Goal: Task Accomplishment & Management: Use online tool/utility

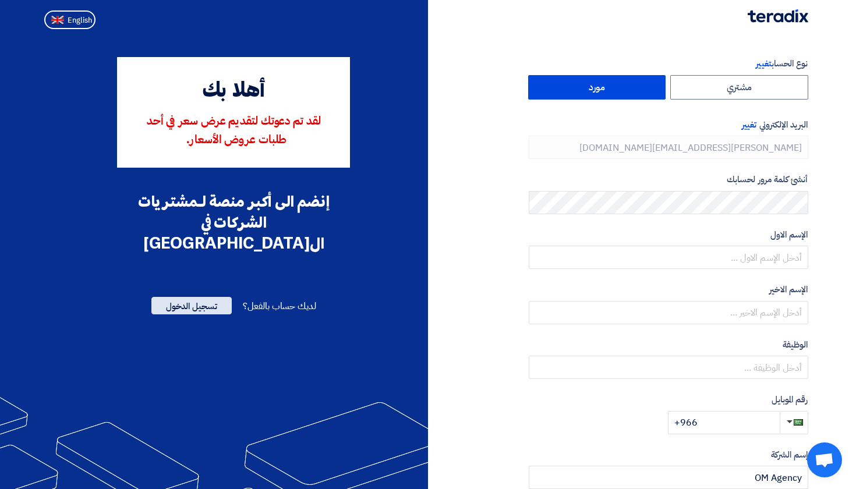
click at [205, 297] on span "تسجيل الدخول" at bounding box center [191, 305] width 80 height 17
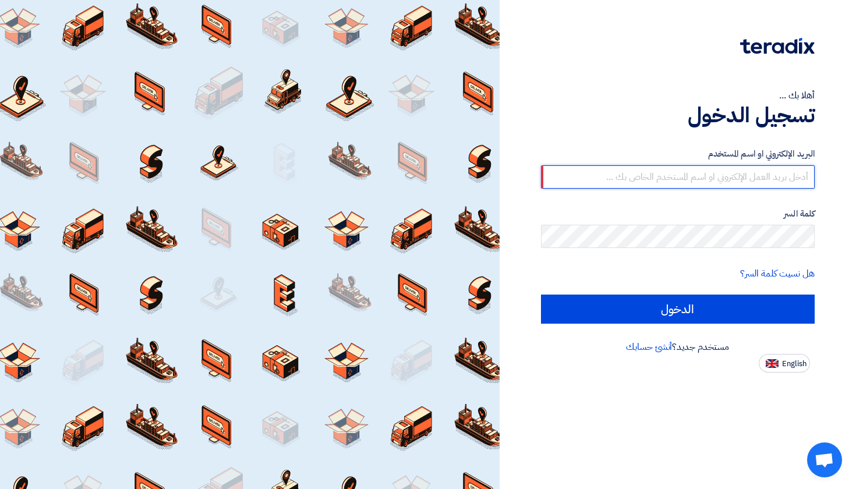
paste input "[PERSON_NAME][EMAIL_ADDRESS][DOMAIN_NAME]"
type input "[PERSON_NAME][EMAIL_ADDRESS][DOMAIN_NAME]"
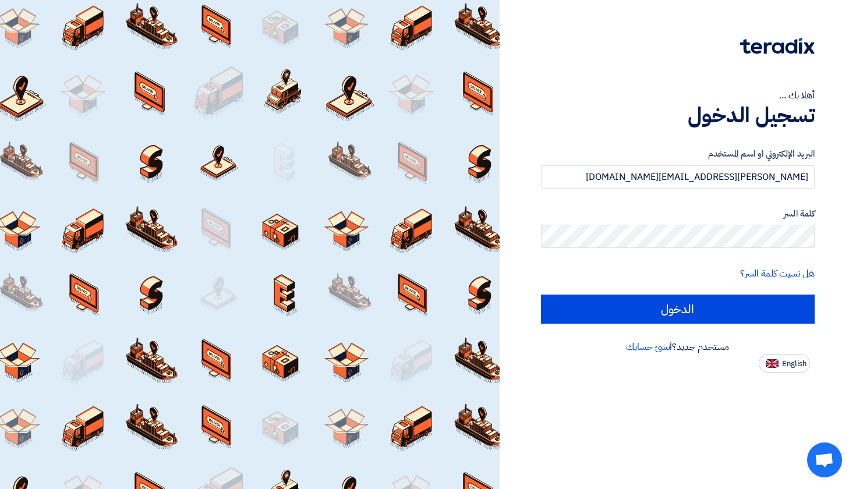
click at [692, 208] on label "كلمة السر" at bounding box center [678, 213] width 274 height 13
click at [686, 195] on form "البريد الإلكتروني او اسم المستخدم [EMAIL_ADDRESS][DOMAIN_NAME] كلمة السر هل نسي…" at bounding box center [678, 235] width 274 height 176
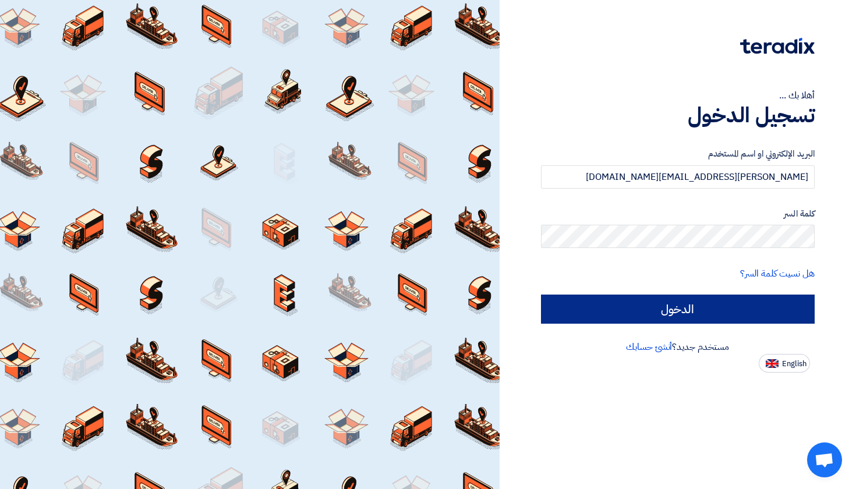
click at [633, 310] on input "الدخول" at bounding box center [678, 309] width 274 height 29
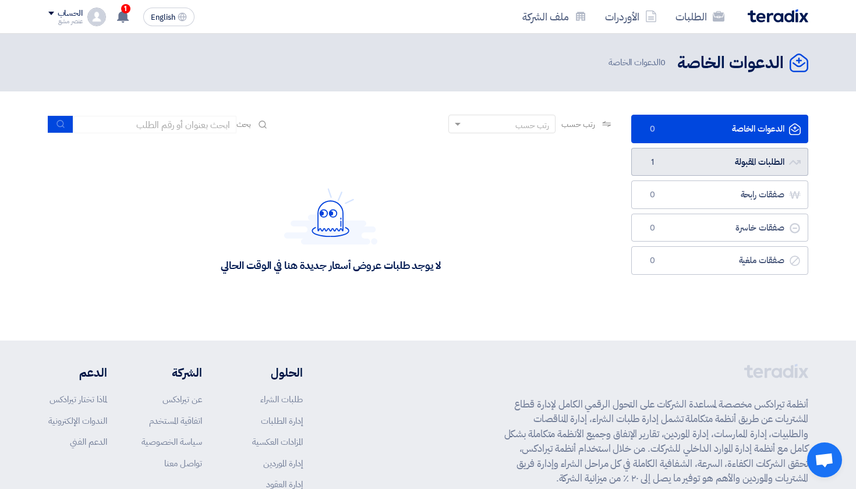
click at [722, 168] on link "الطلبات المقبولة الطلبات المقبولة 1" at bounding box center [719, 162] width 177 height 29
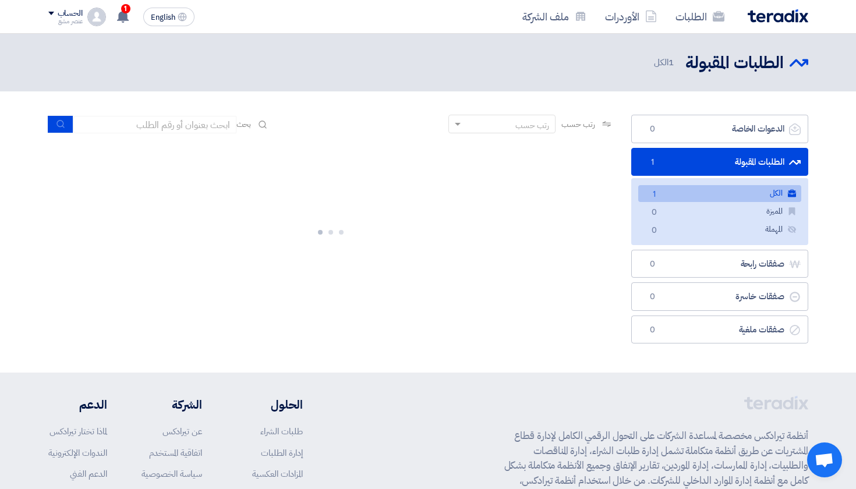
click at [683, 194] on link "الكل الكل 1" at bounding box center [719, 193] width 163 height 17
click at [743, 166] on link "الطلبات المقبولة الطلبات المقبولة 1" at bounding box center [719, 162] width 177 height 29
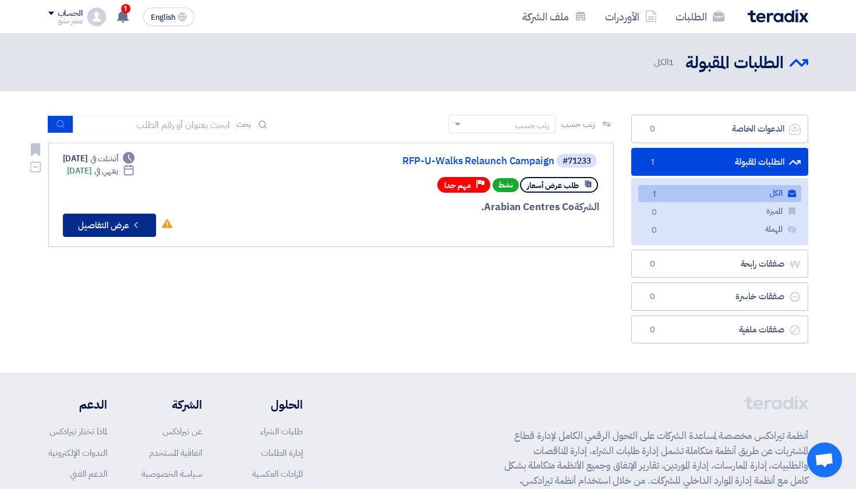
click at [108, 221] on button "Check details عرض التفاصيل" at bounding box center [109, 225] width 93 height 23
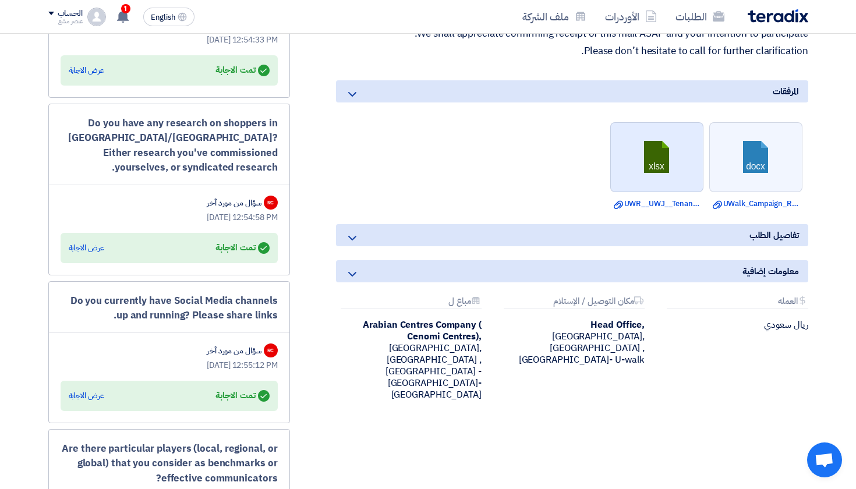
scroll to position [631, 0]
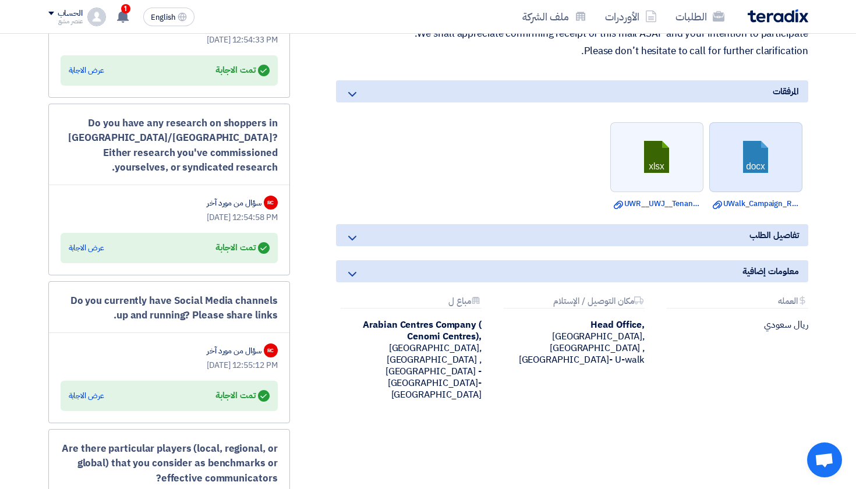
click at [750, 173] on link at bounding box center [756, 158] width 93 height 70
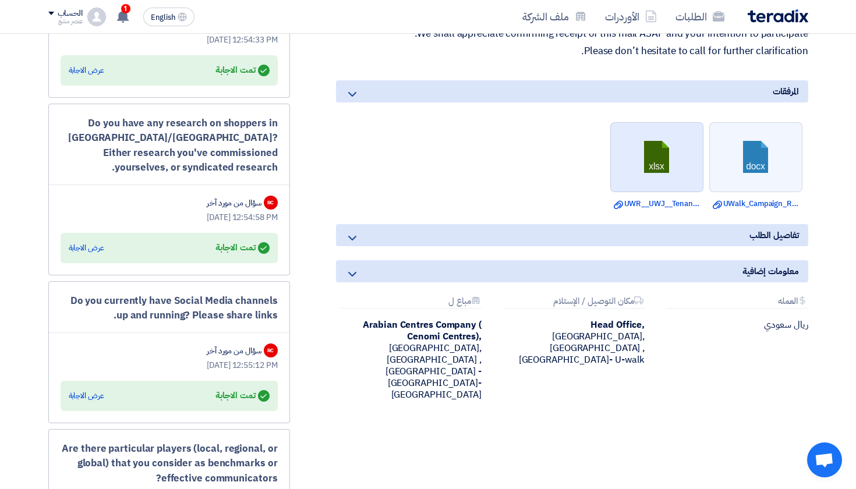
click at [671, 160] on link at bounding box center [657, 158] width 93 height 70
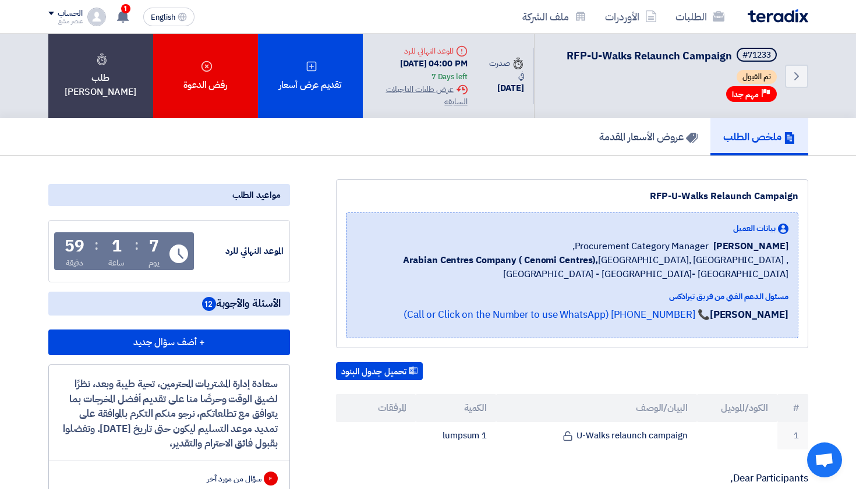
scroll to position [0, 0]
